Goal: Task Accomplishment & Management: Use online tool/utility

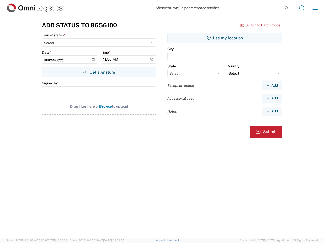
click at [217, 8] on input "search" at bounding box center [217, 8] width 131 height 10
click at [286, 8] on icon at bounding box center [286, 8] width 7 height 7
click at [301, 8] on icon at bounding box center [301, 8] width 8 height 8
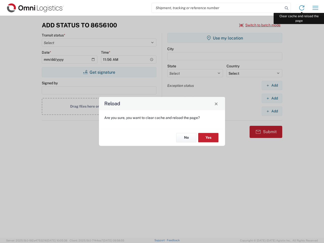
click at [315, 8] on div "Reload Are you sure, you want to clear cache and reload the page? No Yes" at bounding box center [162, 121] width 324 height 243
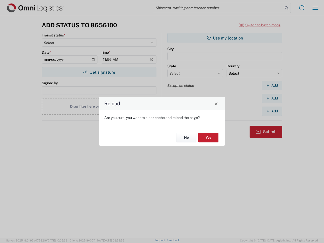
click at [260, 25] on div "Reload Are you sure, you want to clear cache and reload the page? No Yes" at bounding box center [162, 121] width 324 height 243
click at [99, 72] on div "Reload Are you sure, you want to clear cache and reload the page? No Yes" at bounding box center [162, 121] width 324 height 243
click at [225, 38] on div "Reload Are you sure, you want to clear cache and reload the page? No Yes" at bounding box center [162, 121] width 324 height 243
click at [272, 85] on div "Reload Are you sure, you want to clear cache and reload the page? No Yes" at bounding box center [162, 121] width 324 height 243
click at [272, 98] on div "Reload Are you sure, you want to clear cache and reload the page? No Yes" at bounding box center [162, 121] width 324 height 243
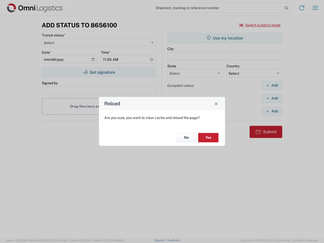
click at [272, 111] on div "Reload Are you sure, you want to clear cache and reload the page? No Yes" at bounding box center [162, 121] width 324 height 243
